Goal: Task Accomplishment & Management: Manage account settings

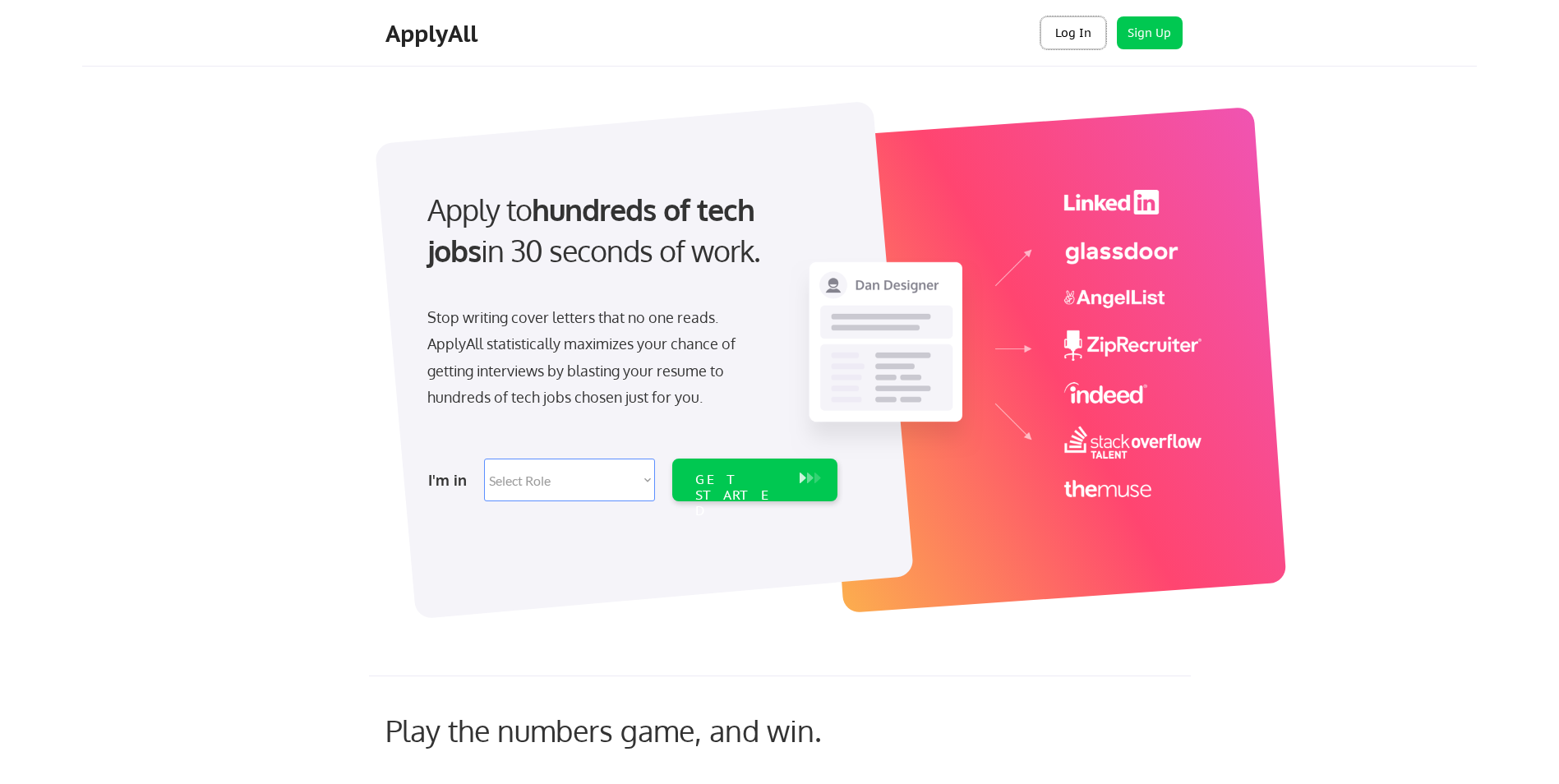
click at [1087, 24] on button "Log In" at bounding box center [1073, 33] width 65 height 33
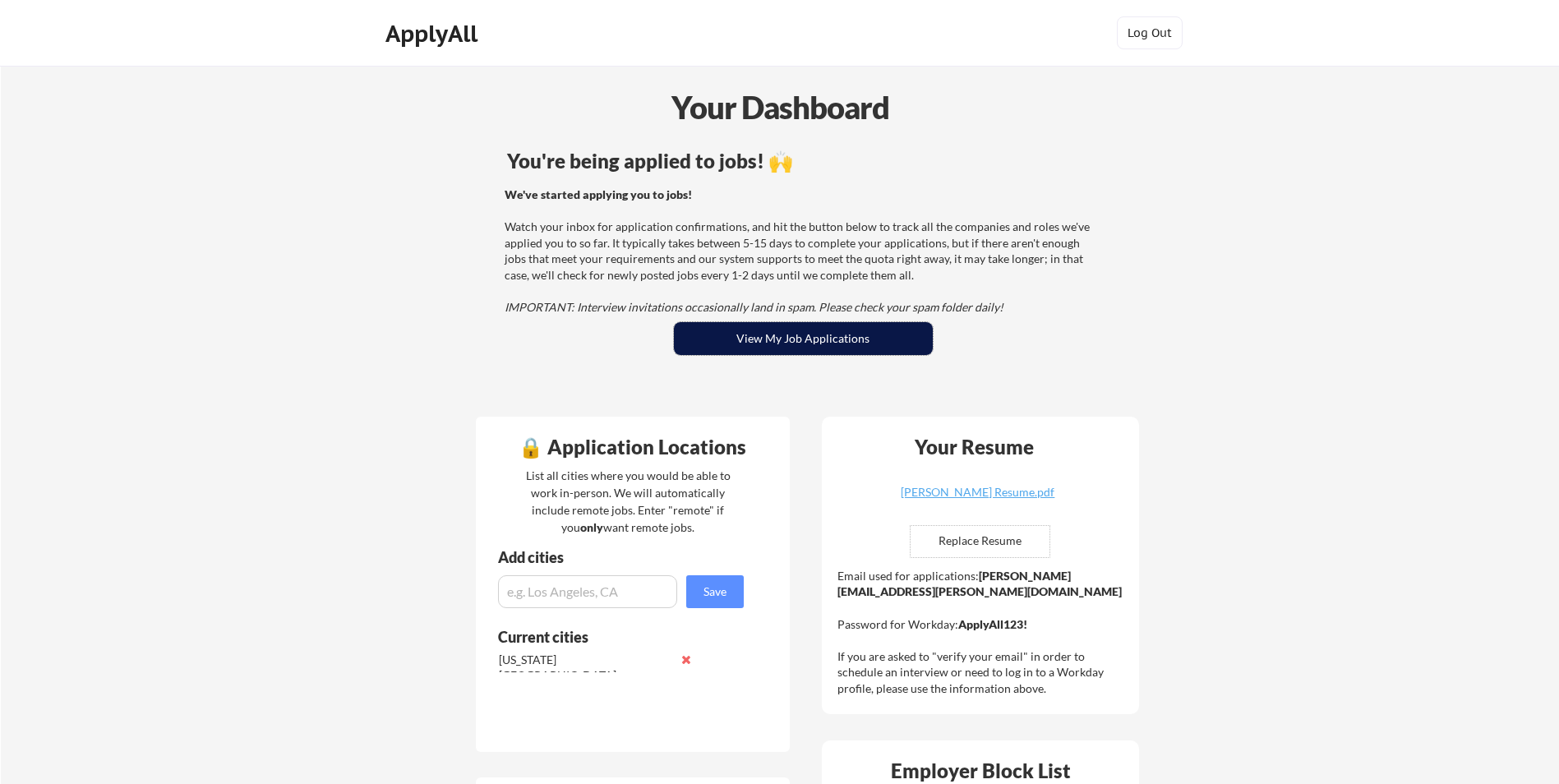
click at [838, 340] on button "View My Job Applications" at bounding box center [803, 339] width 259 height 33
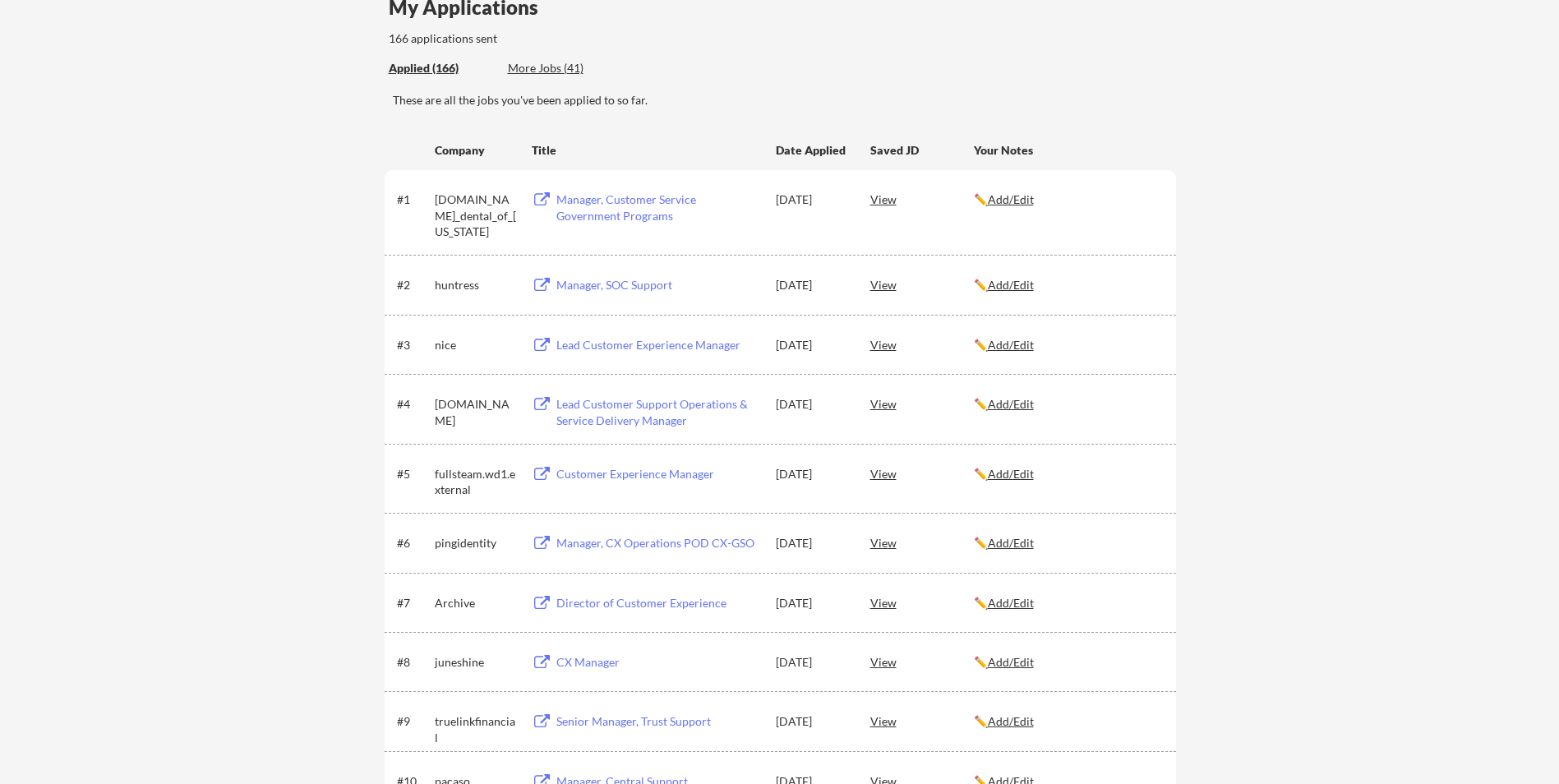
scroll to position [165, 0]
